Goal: Find specific page/section: Find specific page/section

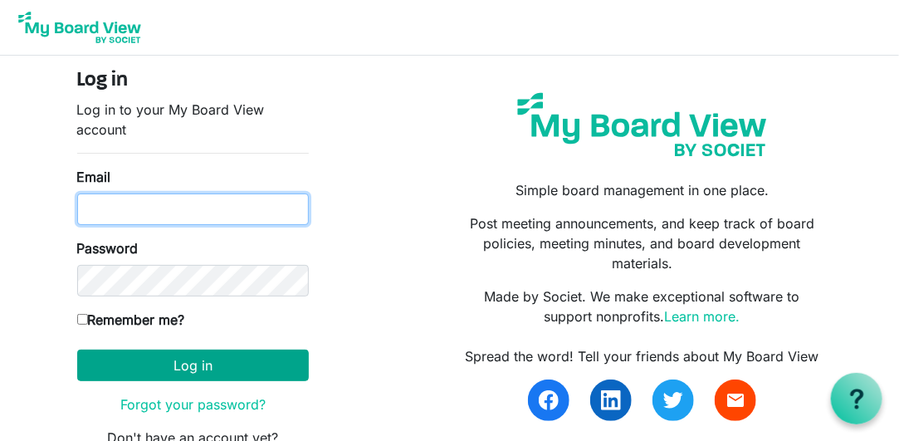
type input "[EMAIL_ADDRESS][DOMAIN_NAME]"
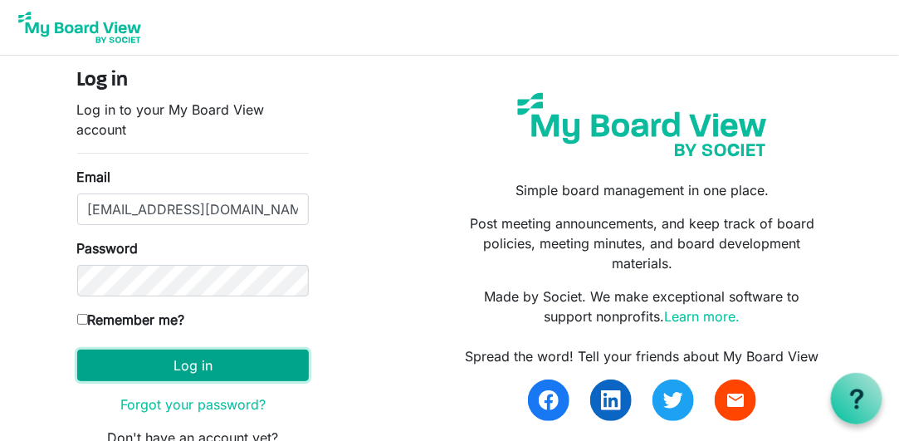
click at [179, 371] on button "Log in" at bounding box center [193, 366] width 232 height 32
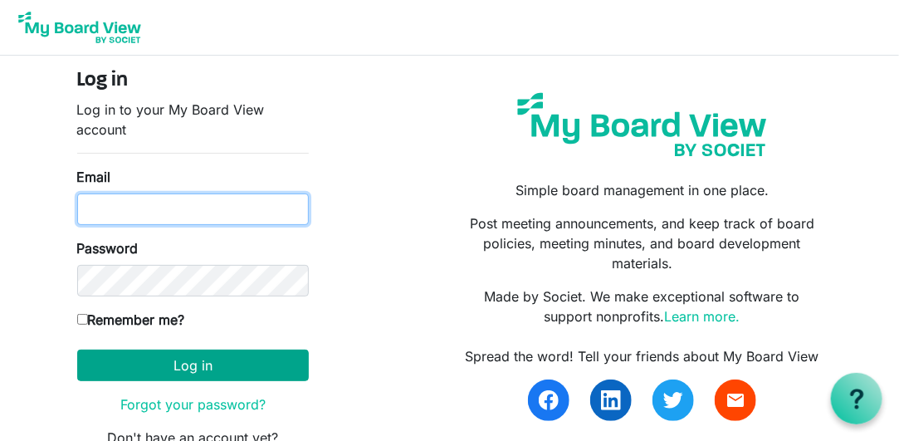
type input "[EMAIL_ADDRESS][DOMAIN_NAME]"
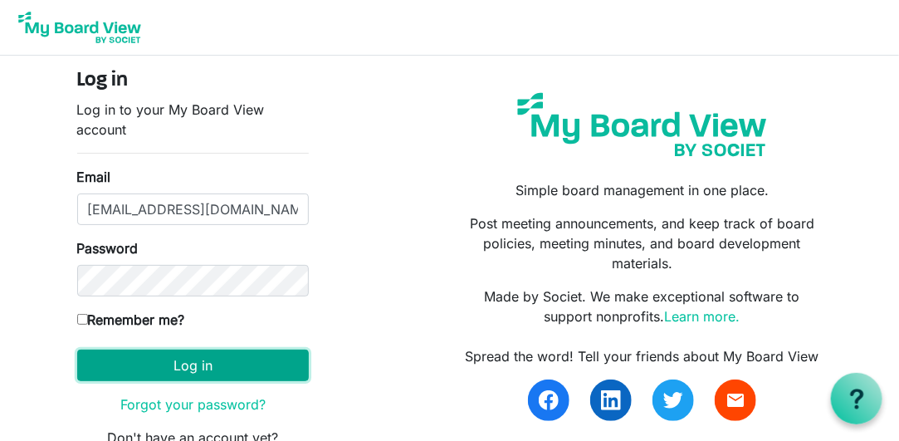
click at [182, 364] on button "Log in" at bounding box center [193, 366] width 232 height 32
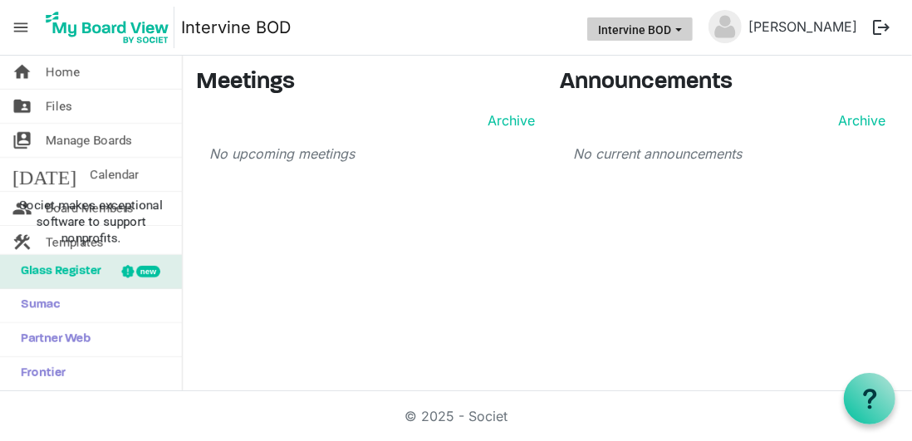
click at [645, 29] on button "Intervine BOD" at bounding box center [639, 28] width 105 height 23
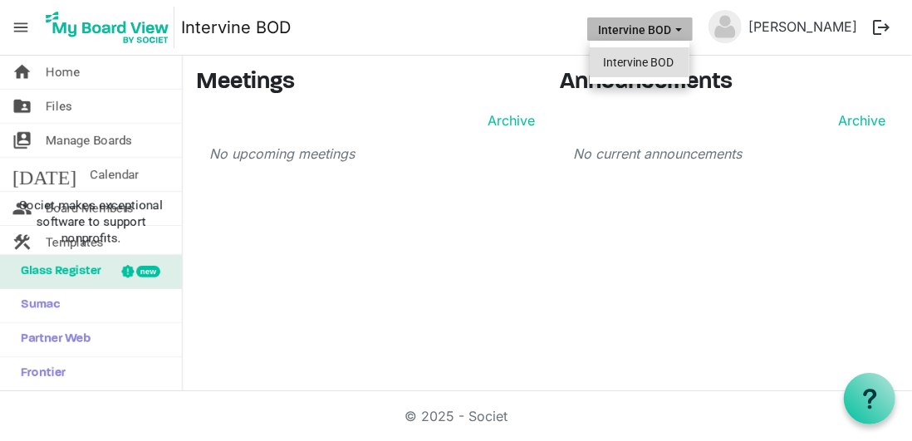
click at [640, 55] on li "Intervine BOD" at bounding box center [640, 62] width 100 height 30
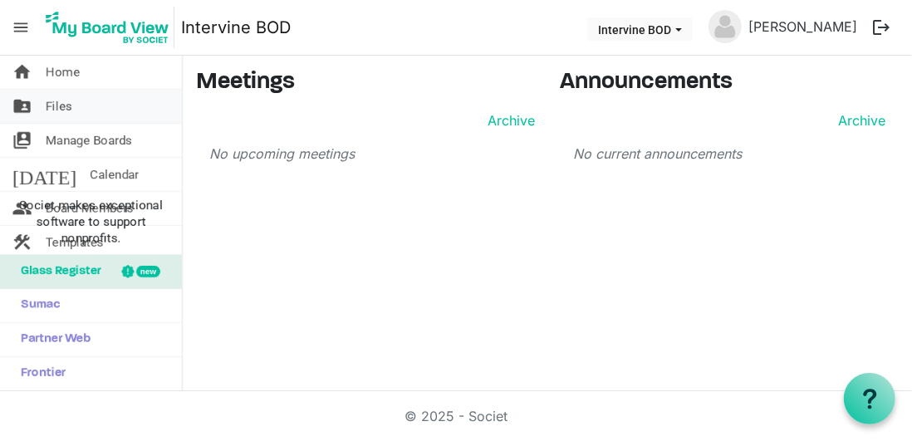
click at [64, 106] on span "Files" at bounding box center [59, 106] width 27 height 33
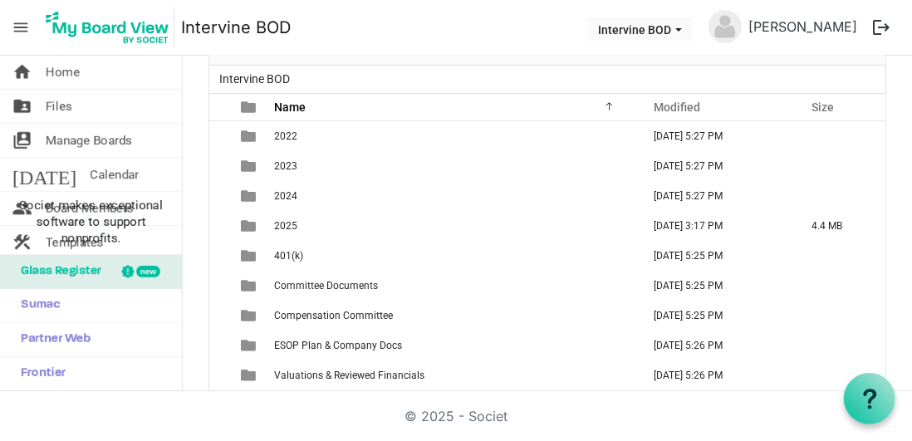
scroll to position [131, 0]
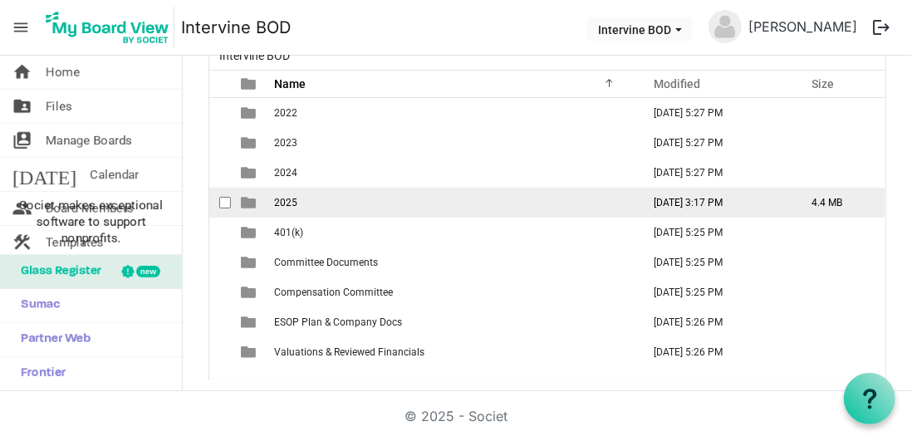
click at [262, 194] on td "is template cell column header type" at bounding box center [250, 203] width 38 height 30
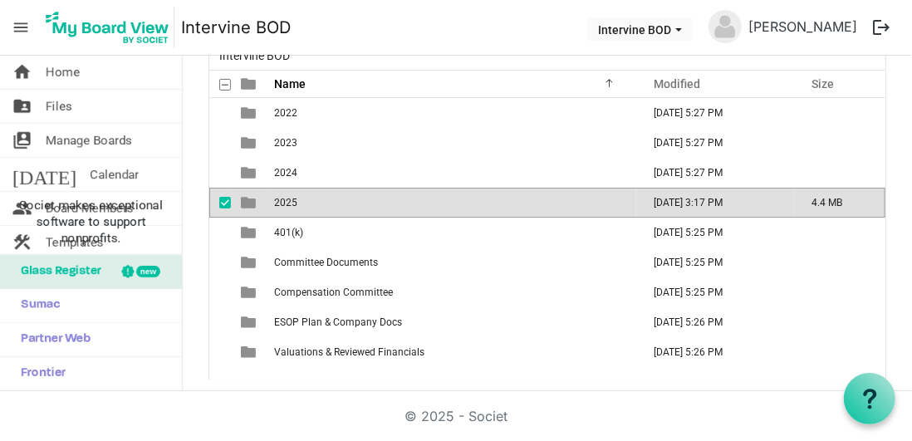
click at [262, 194] on td "is template cell column header type" at bounding box center [250, 203] width 38 height 30
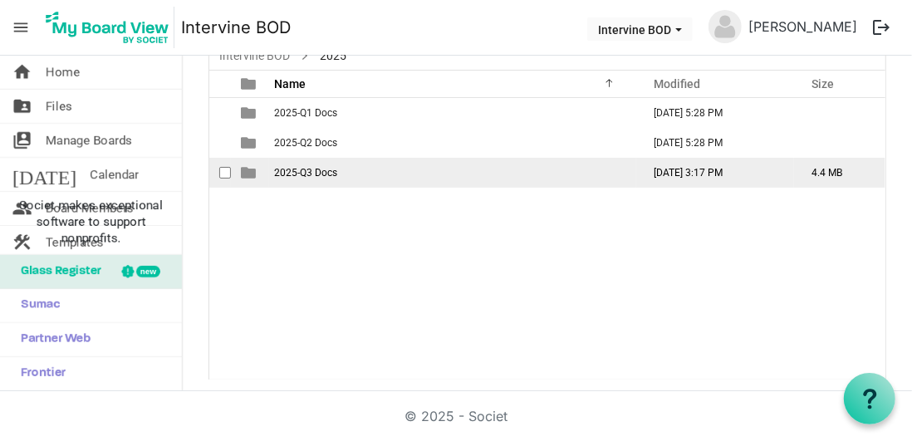
click at [287, 173] on span "2025-Q3 Docs" at bounding box center [305, 173] width 63 height 12
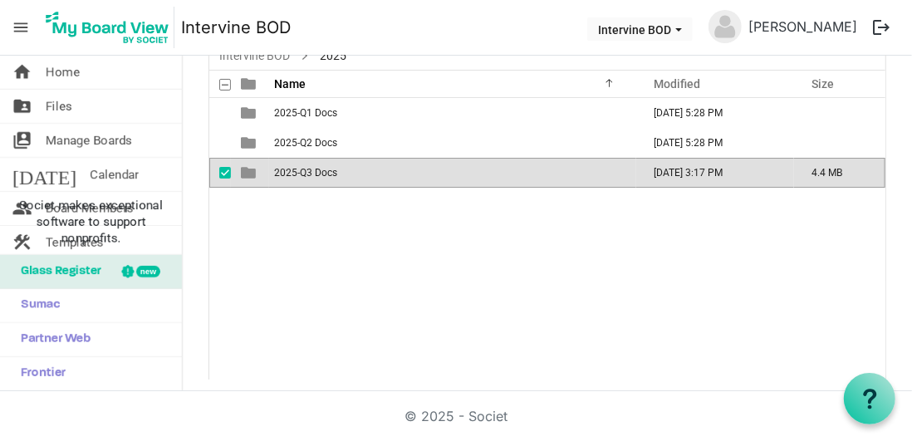
click at [287, 173] on span "2025-Q3 Docs" at bounding box center [305, 173] width 63 height 12
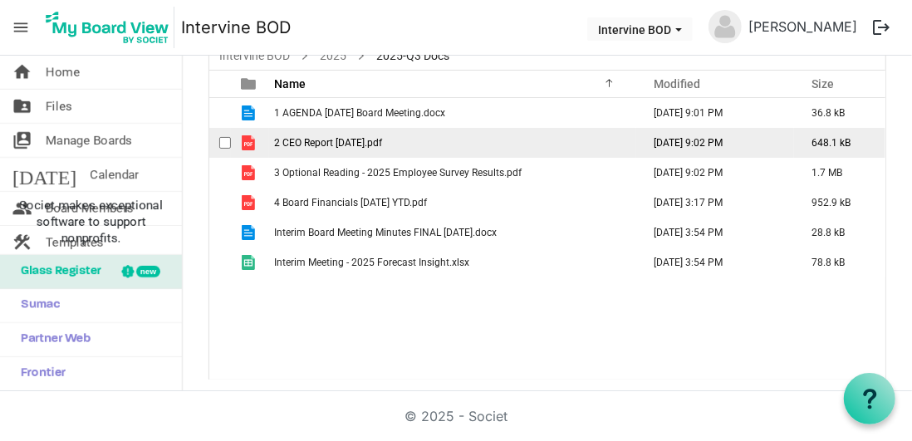
click at [311, 139] on span "2 CEO Report [DATE].pdf" at bounding box center [328, 143] width 108 height 12
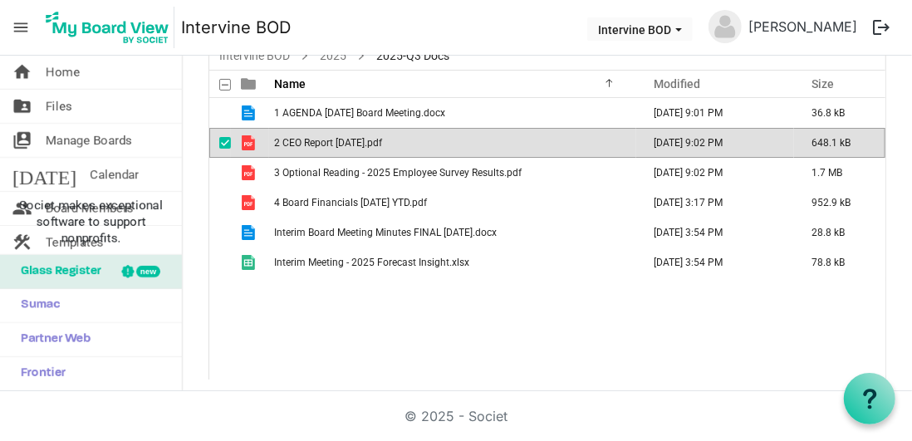
click at [311, 139] on span "2 CEO Report [DATE].pdf" at bounding box center [328, 143] width 108 height 12
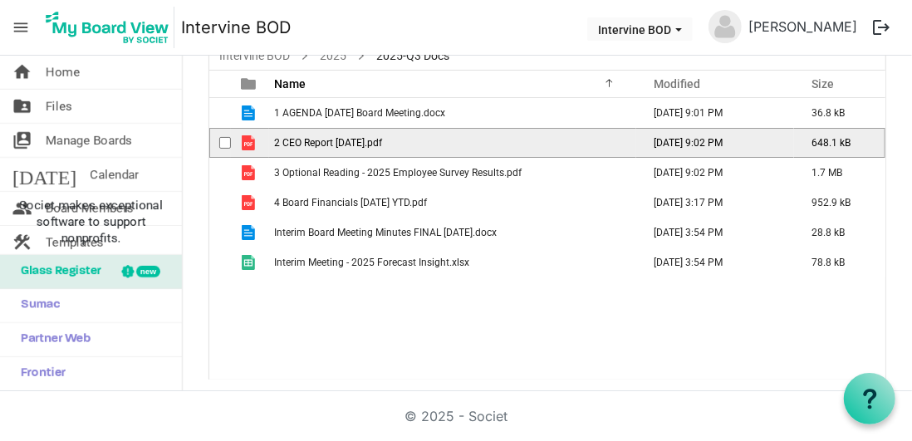
click at [311, 139] on span "2 CEO Report [DATE].pdf" at bounding box center [328, 143] width 108 height 12
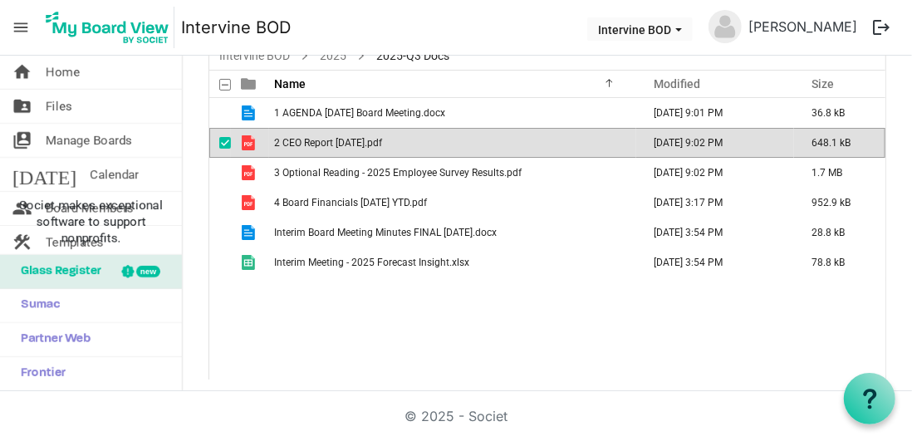
click at [311, 139] on span "2 CEO Report [DATE].pdf" at bounding box center [328, 143] width 108 height 12
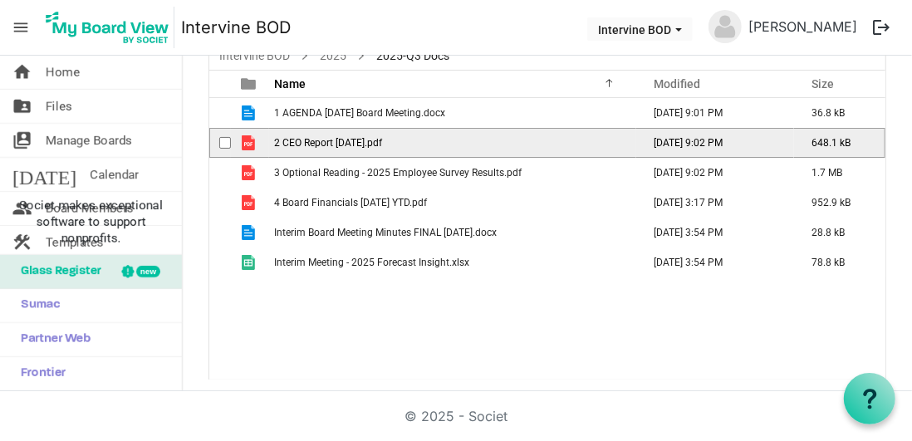
click at [311, 139] on span "2 CEO Report [DATE].pdf" at bounding box center [328, 143] width 108 height 12
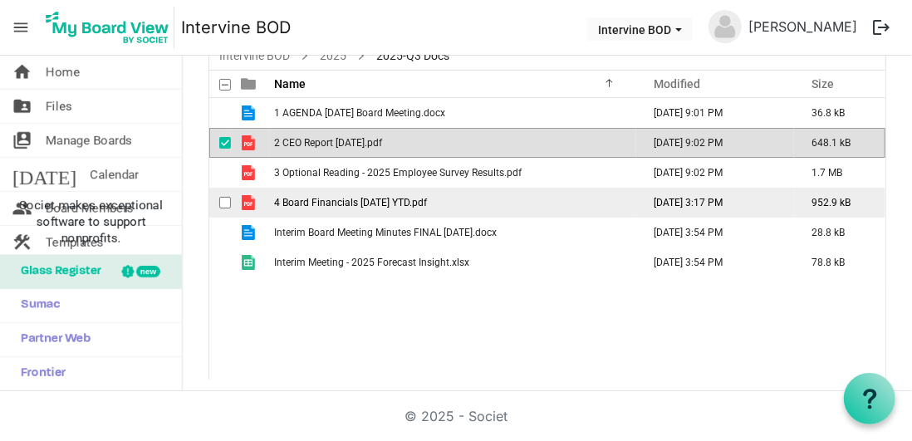
click at [384, 197] on span "4 Board Financials [DATE] YTD.pdf" at bounding box center [350, 203] width 153 height 12
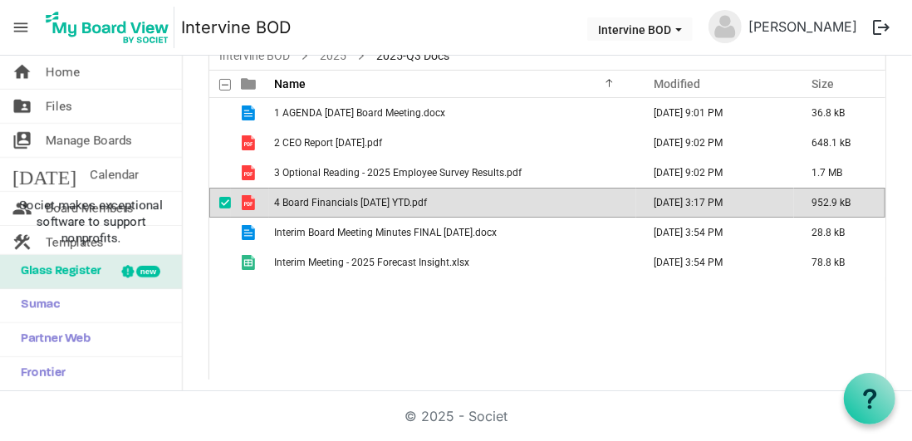
click at [384, 197] on span "4 Board Financials [DATE] YTD.pdf" at bounding box center [350, 203] width 153 height 12
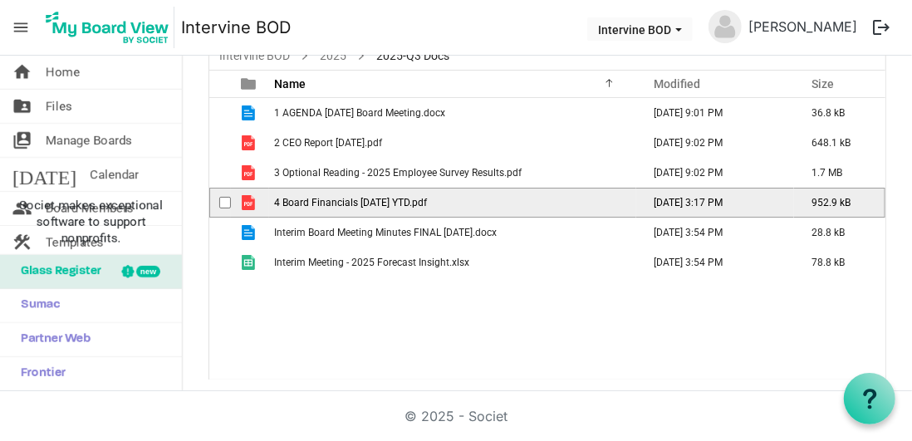
click at [384, 197] on span "4 Board Financials [DATE] YTD.pdf" at bounding box center [350, 203] width 153 height 12
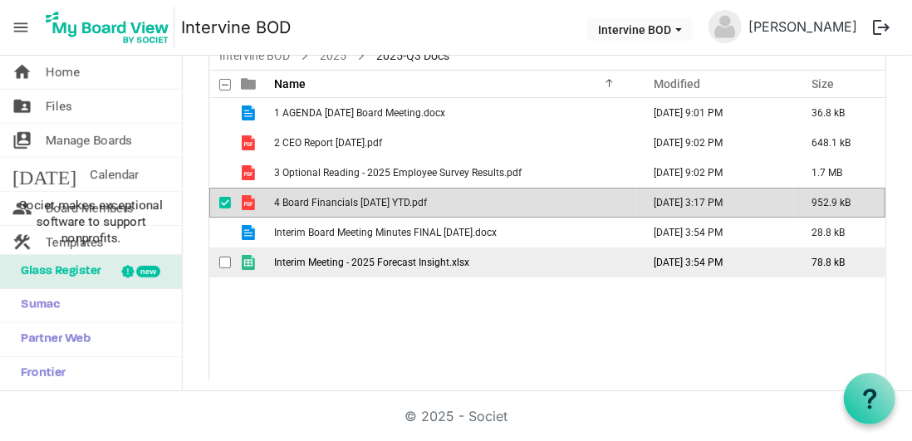
click at [382, 261] on span "Interim Meeting - 2025 Forecast Insight.xlsx" at bounding box center [371, 263] width 195 height 12
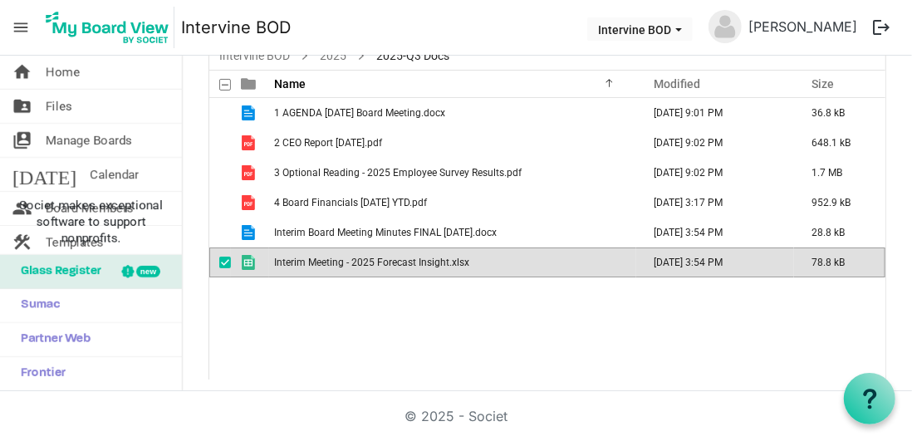
click at [382, 261] on span "Interim Meeting - 2025 Forecast Insight.xlsx" at bounding box center [371, 263] width 195 height 12
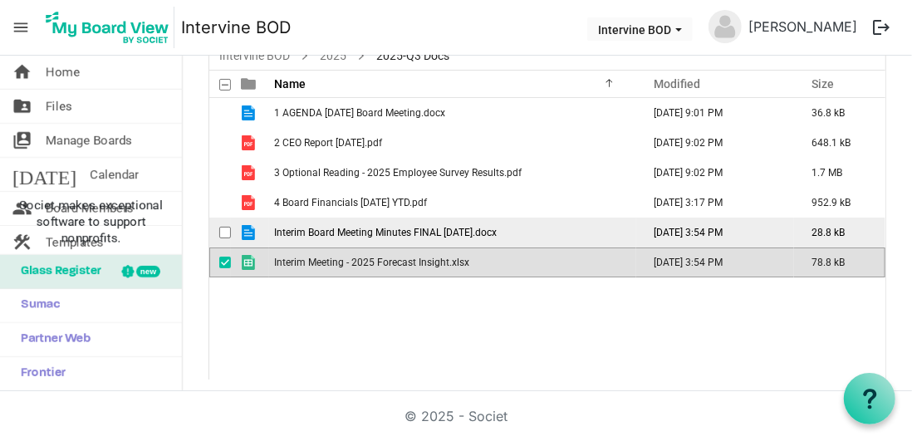
click at [332, 218] on td "Interim Board Meeting Minutes FINAL [DATE].docx" at bounding box center [452, 233] width 367 height 30
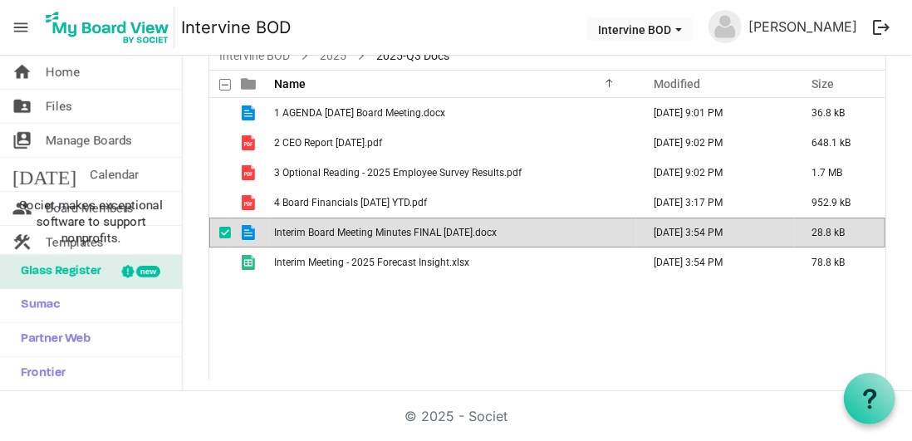
click at [332, 218] on td "Interim Board Meeting Minutes FINAL [DATE].docx" at bounding box center [452, 233] width 367 height 30
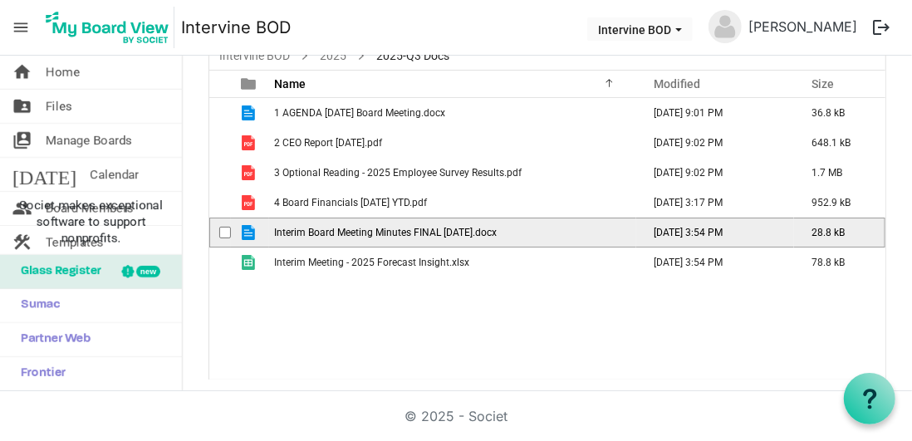
click at [332, 218] on td "Interim Board Meeting Minutes FINAL [DATE].docx" at bounding box center [452, 233] width 367 height 30
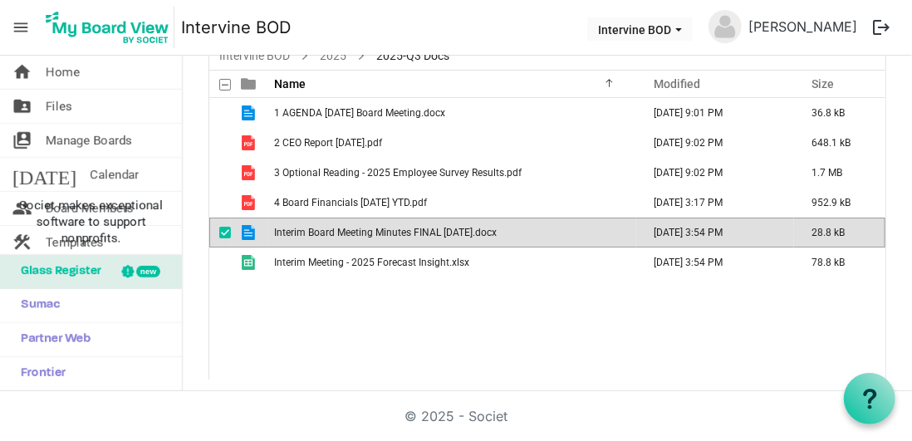
click at [326, 234] on span "Interim Board Meeting Minutes FINAL [DATE].docx" at bounding box center [385, 233] width 223 height 12
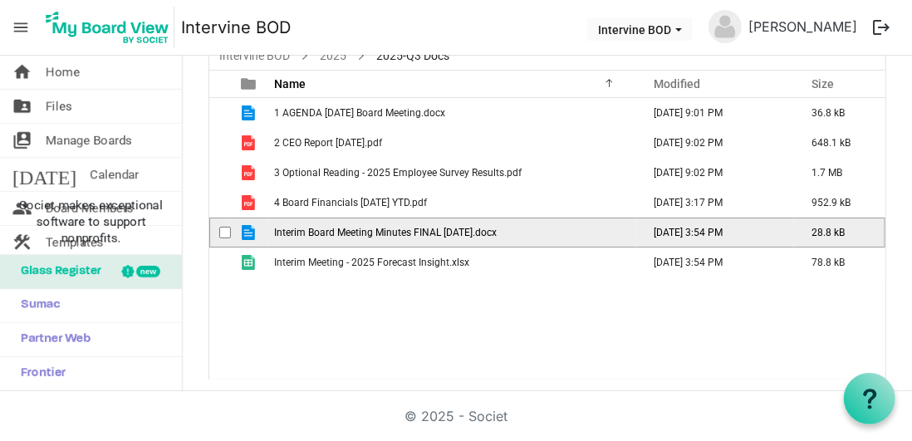
click at [326, 234] on span "Interim Board Meeting Minutes FINAL [DATE].docx" at bounding box center [385, 233] width 223 height 12
